Goal: Find specific page/section: Find specific page/section

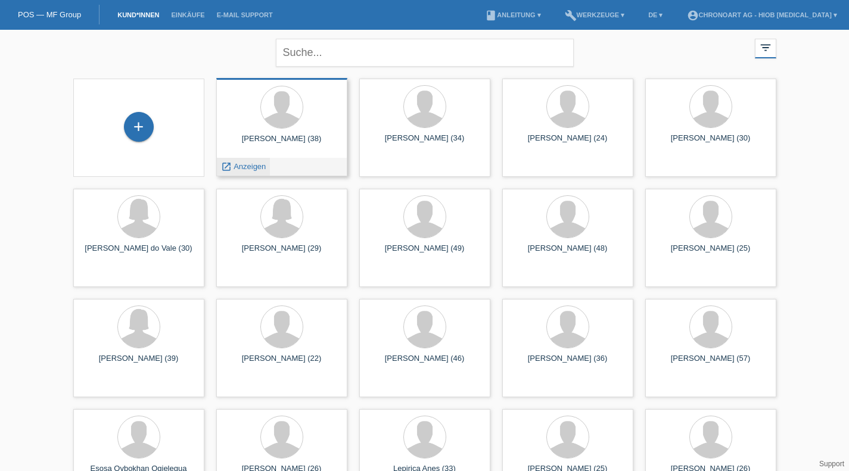
click at [248, 164] on span "Anzeigen" at bounding box center [249, 166] width 32 height 9
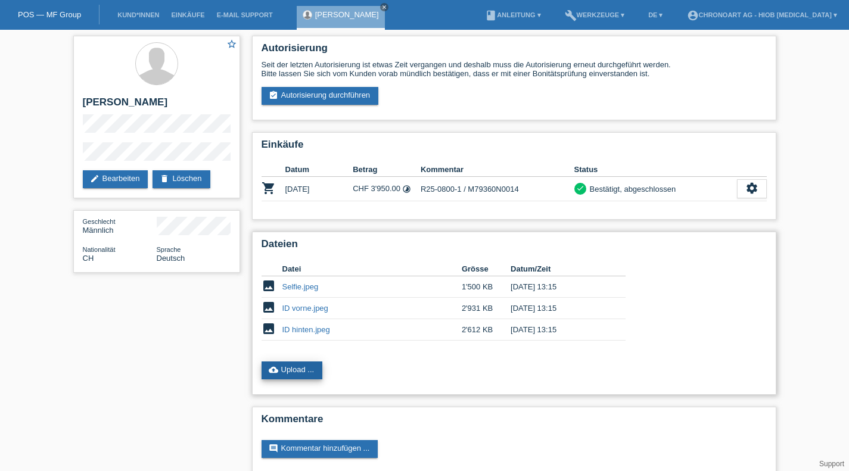
click at [282, 367] on link "cloud_upload Upload ..." at bounding box center [291, 371] width 61 height 18
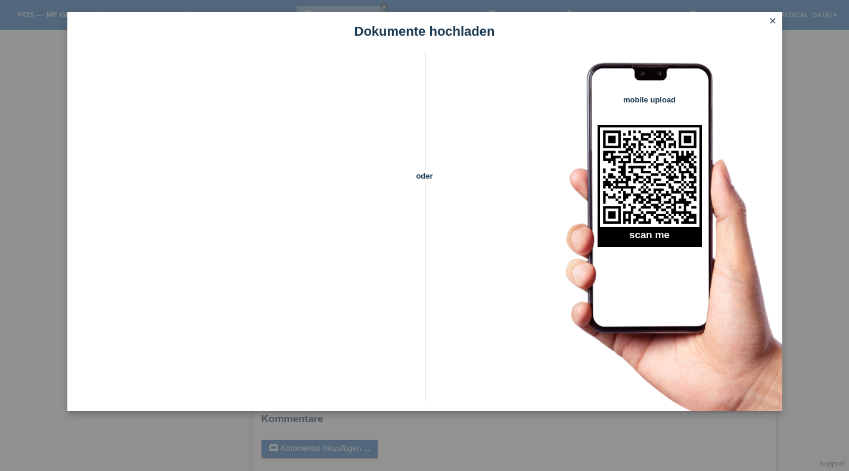
click at [775, 16] on icon "close" at bounding box center [773, 21] width 10 height 10
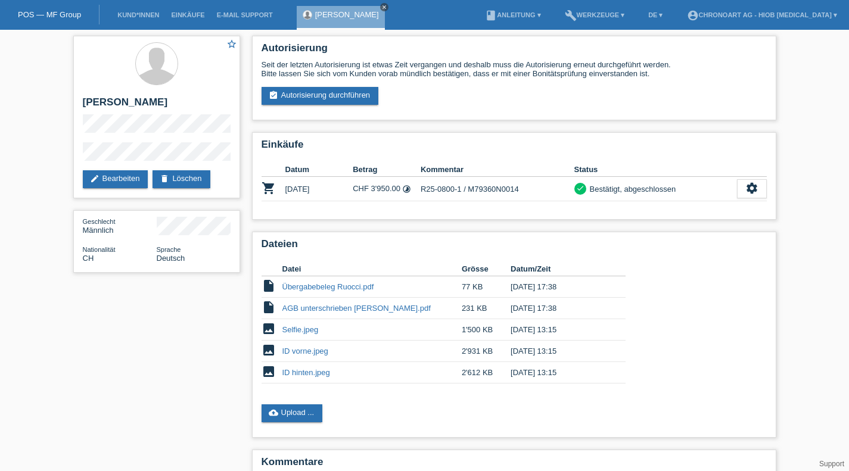
click at [381, 5] on icon "close" at bounding box center [384, 7] width 6 height 6
click at [54, 9] on div "POS — MF Group" at bounding box center [49, 15] width 99 height 20
click at [55, 15] on link "POS — MF Group" at bounding box center [49, 14] width 63 height 9
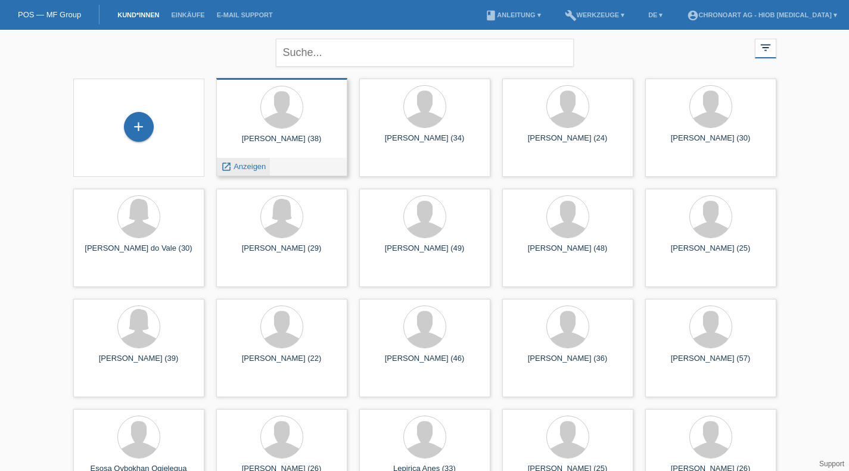
click at [241, 169] on span "Anzeigen" at bounding box center [249, 166] width 32 height 9
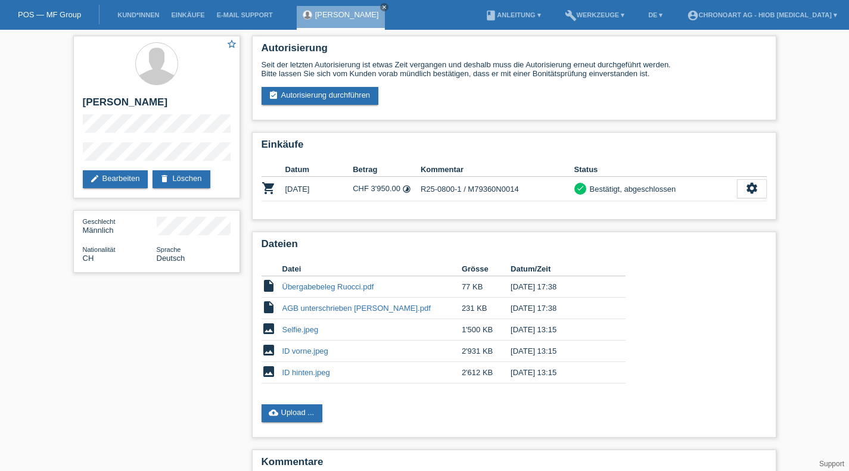
click at [67, 16] on link "POS — MF Group" at bounding box center [49, 14] width 63 height 9
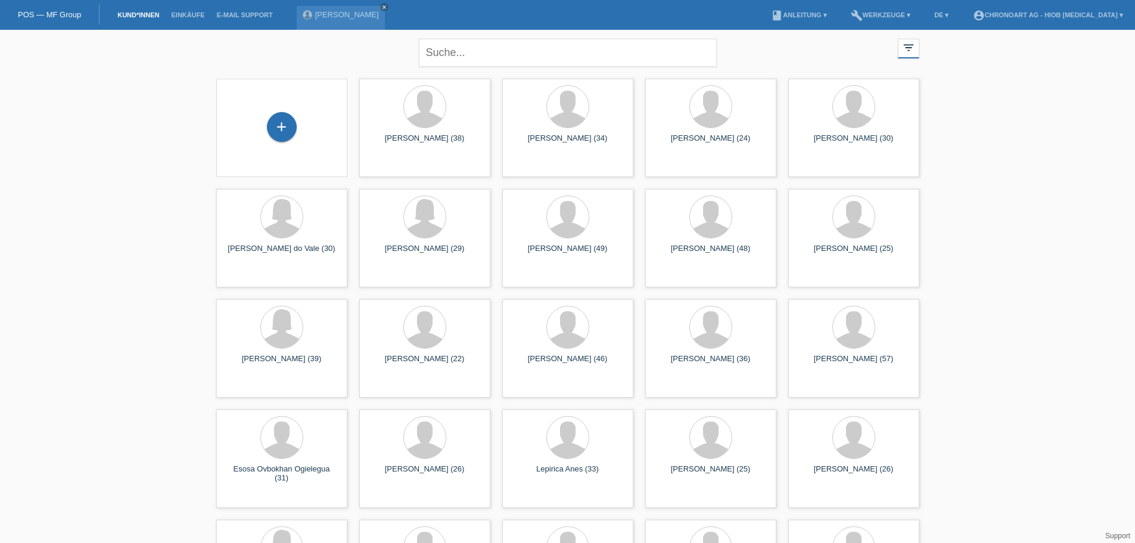
click at [122, 274] on div "close filter_list view_module Alle Kund*innen anzeigen star Markierte [PERSON_N…" at bounding box center [567, 492] width 1135 height 924
